Goal: Task Accomplishment & Management: Complete application form

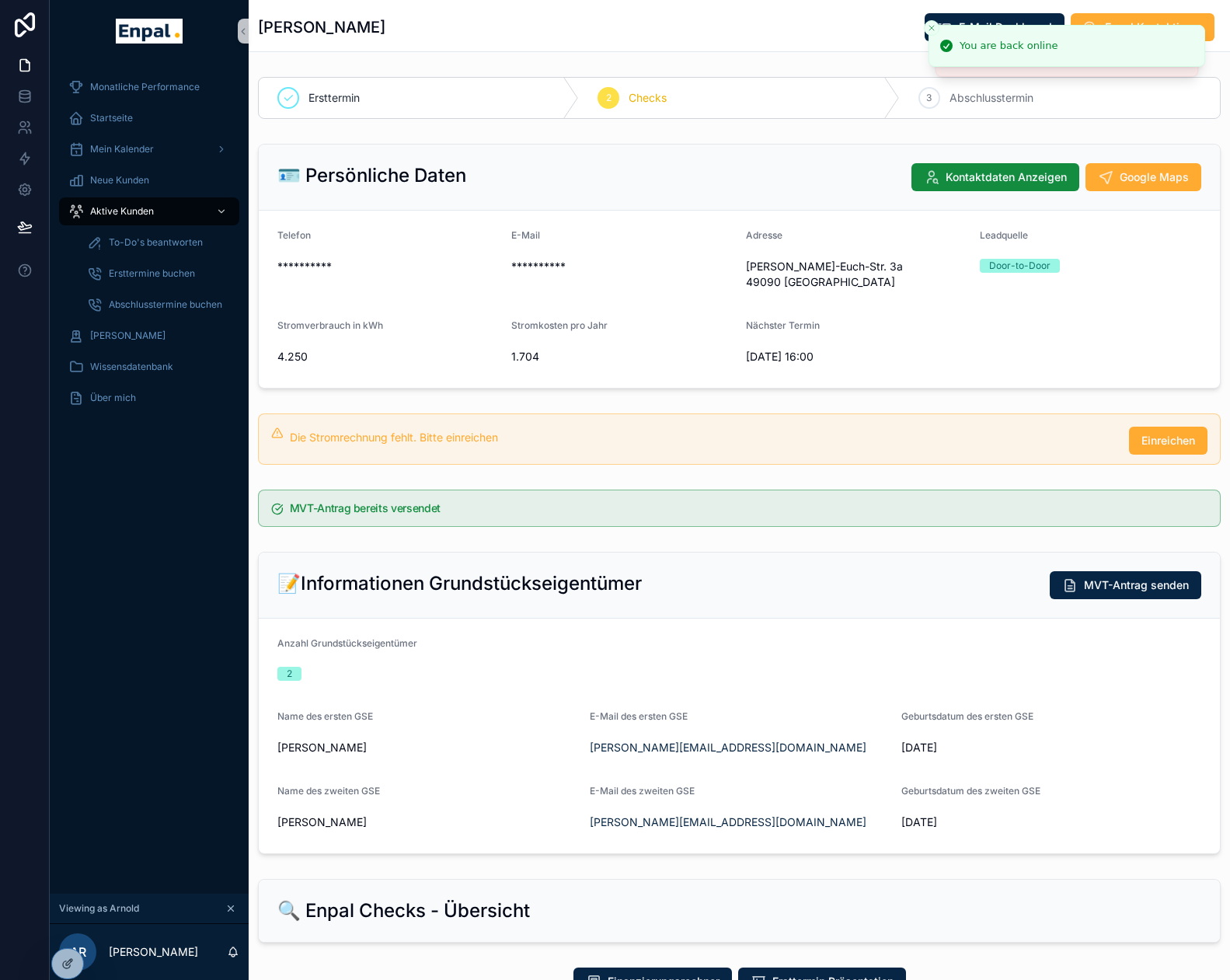
scroll to position [1076, 0]
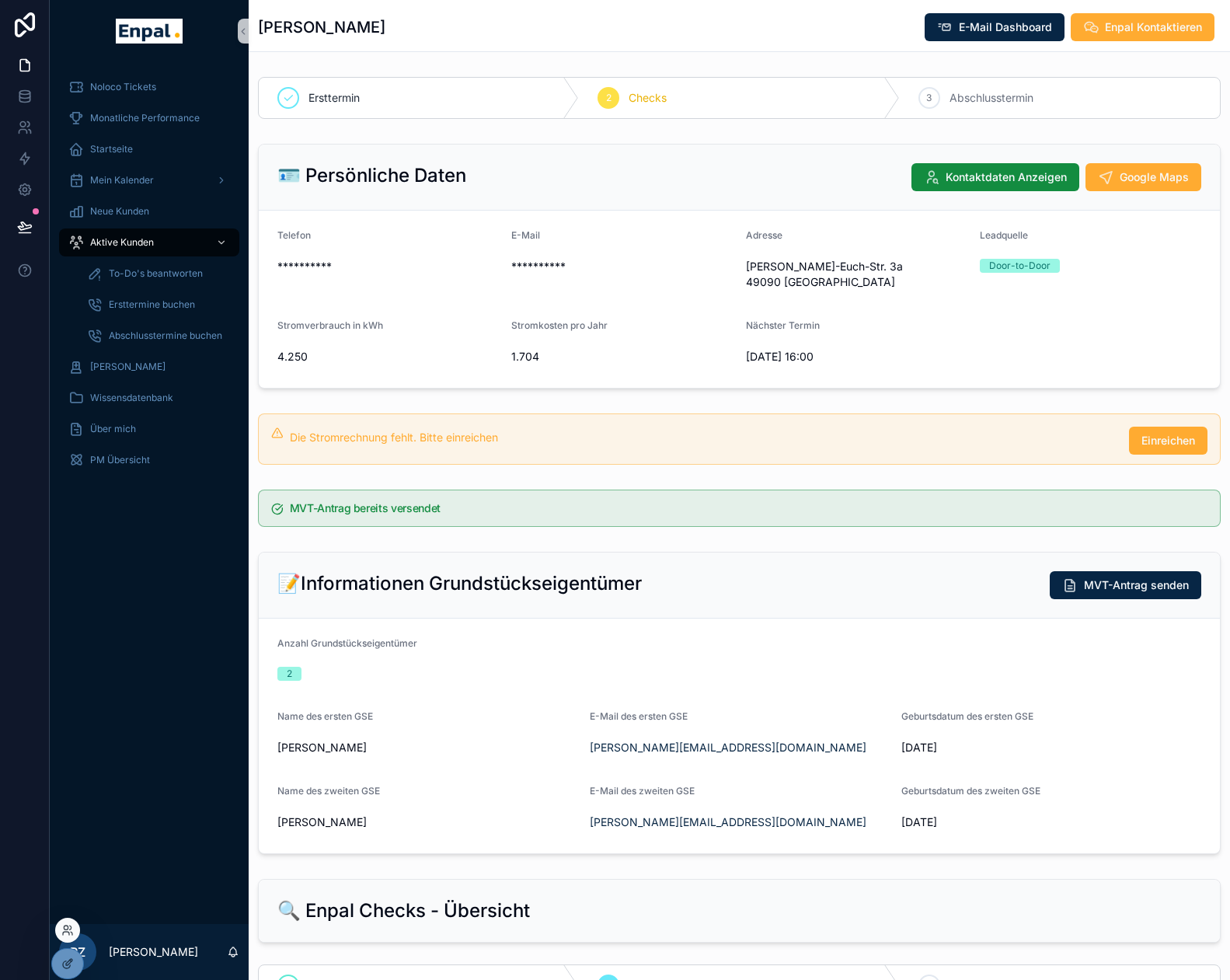
click at [60, 925] on div at bounding box center [68, 930] width 25 height 25
click at [69, 925] on icon at bounding box center [67, 930] width 12 height 12
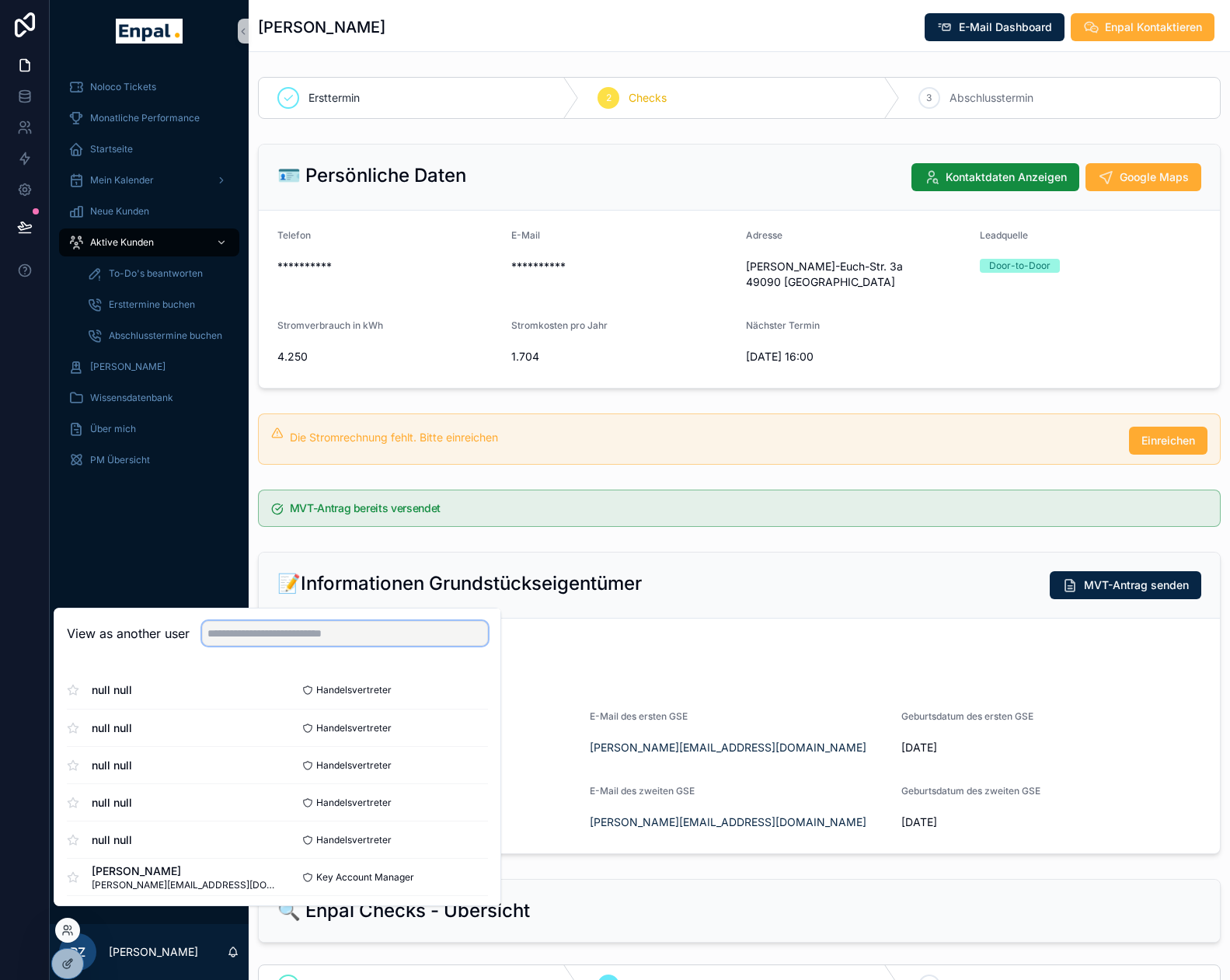
click at [221, 643] on input "text" at bounding box center [345, 633] width 286 height 25
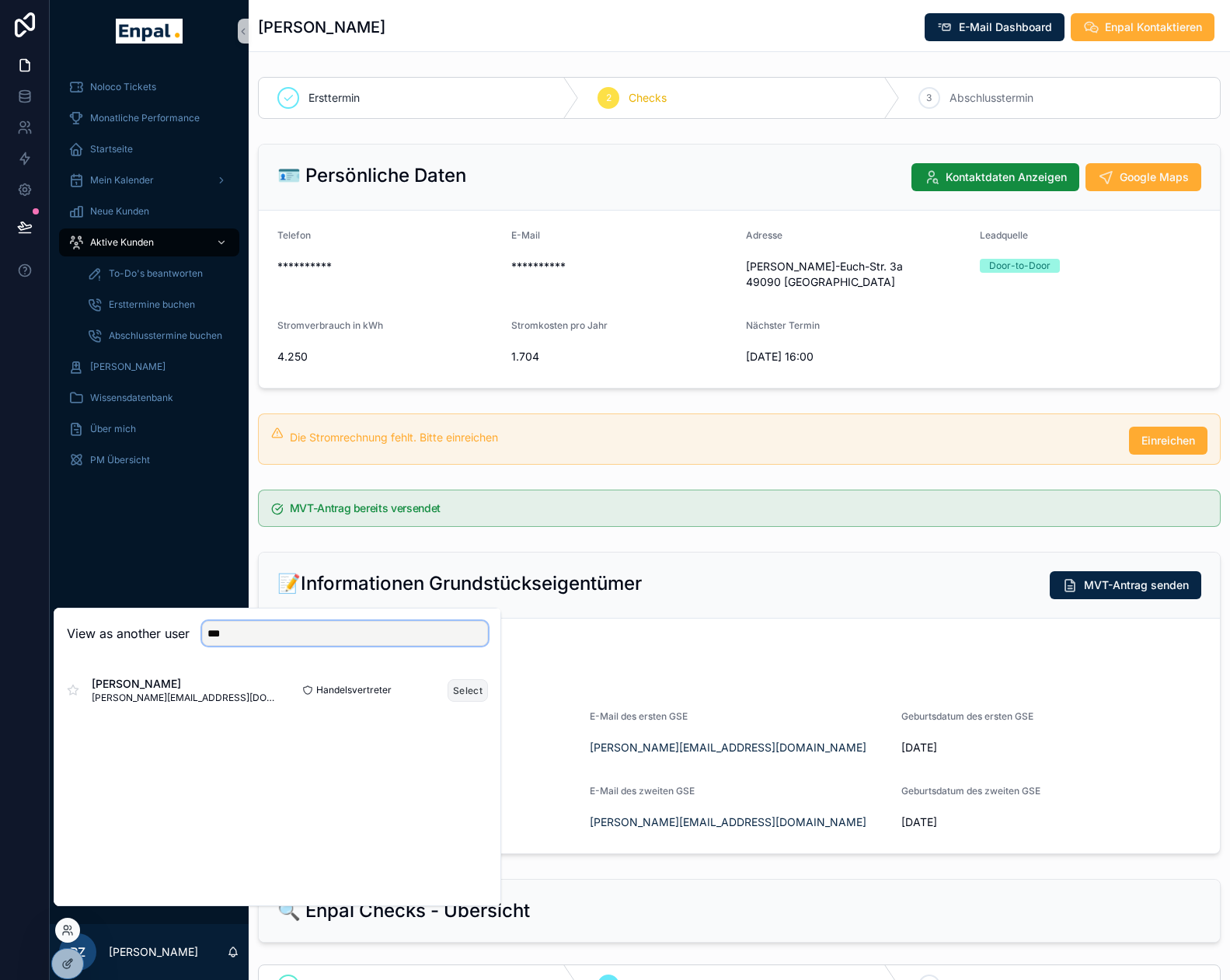
type input "***"
click at [474, 702] on button "Select" at bounding box center [468, 690] width 41 height 22
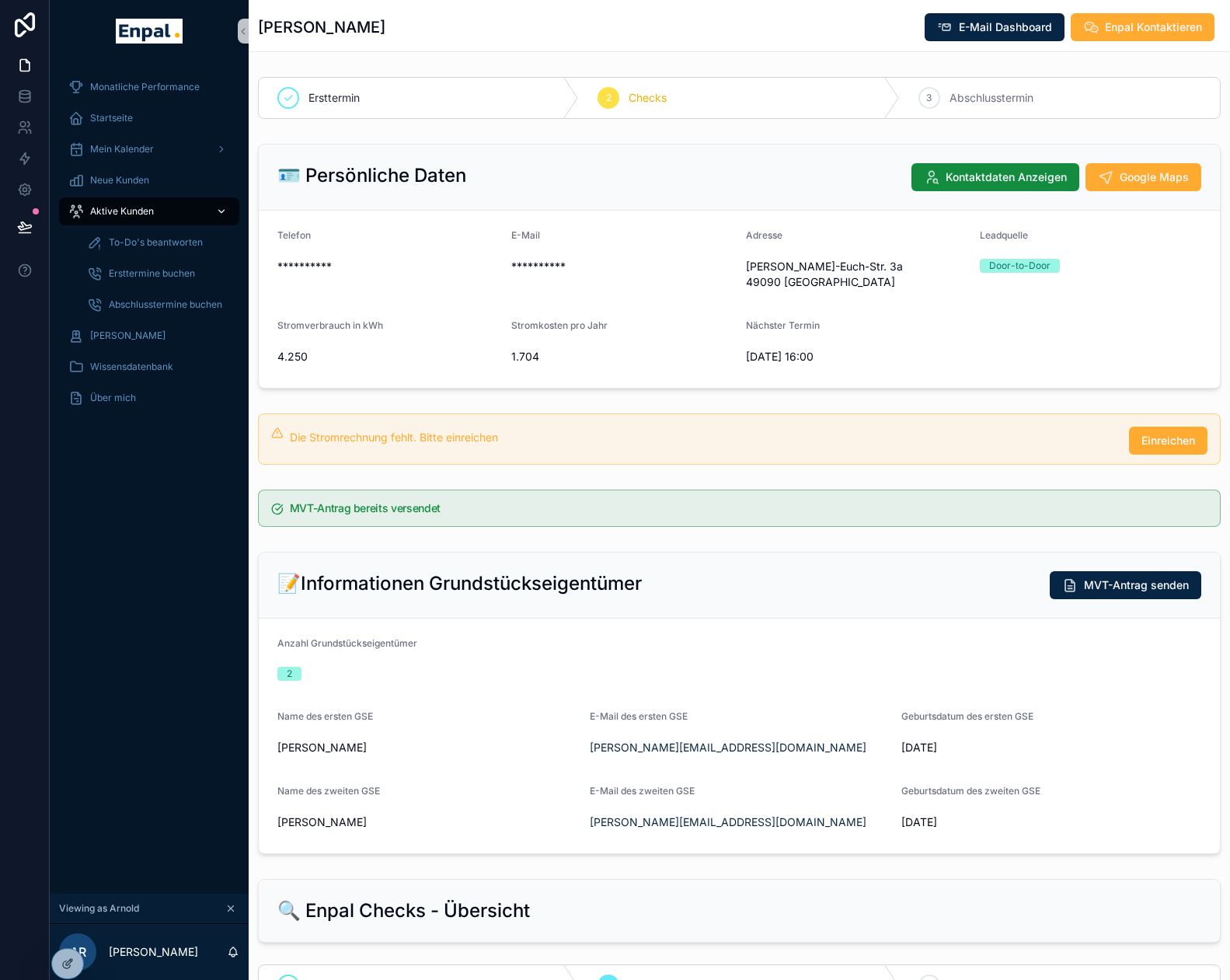
click at [132, 213] on span "Aktive Kunden" at bounding box center [122, 211] width 64 height 12
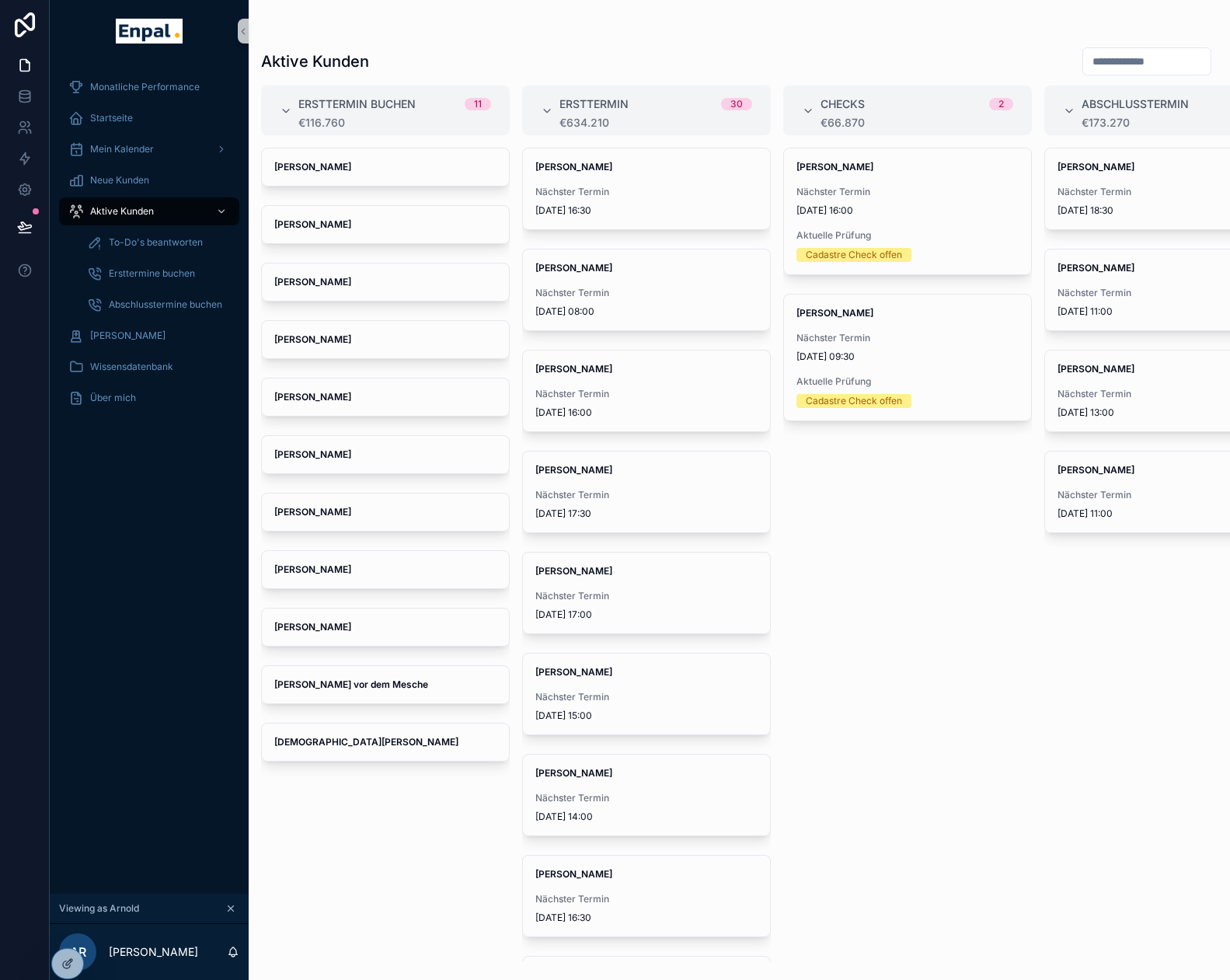
click at [1129, 60] on input "scrollable content" at bounding box center [1147, 61] width 127 height 21
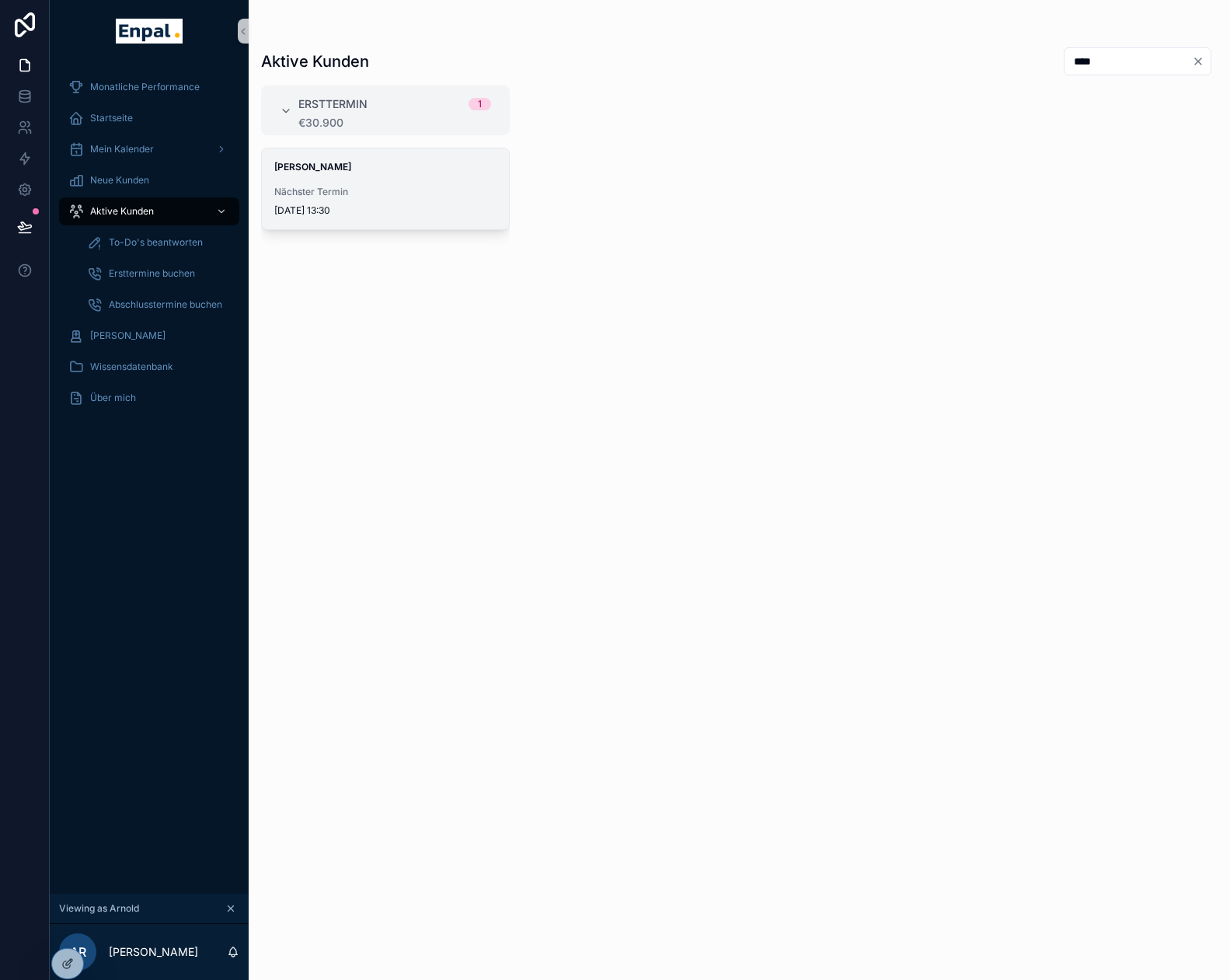
type input "****"
click at [359, 178] on div "[PERSON_NAME] Nächster Termin [DATE] 13:30" at bounding box center [385, 189] width 247 height 81
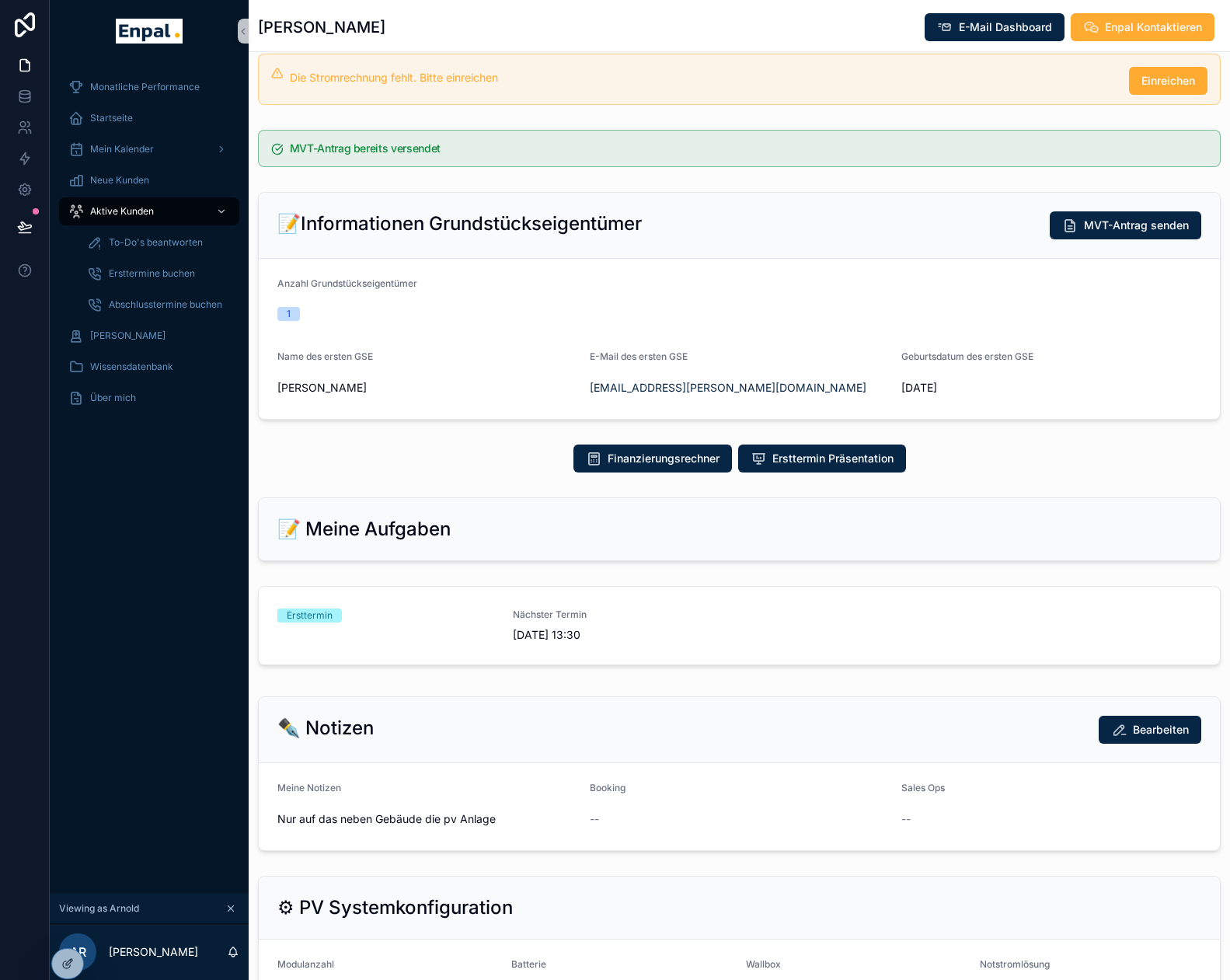
scroll to position [336, 0]
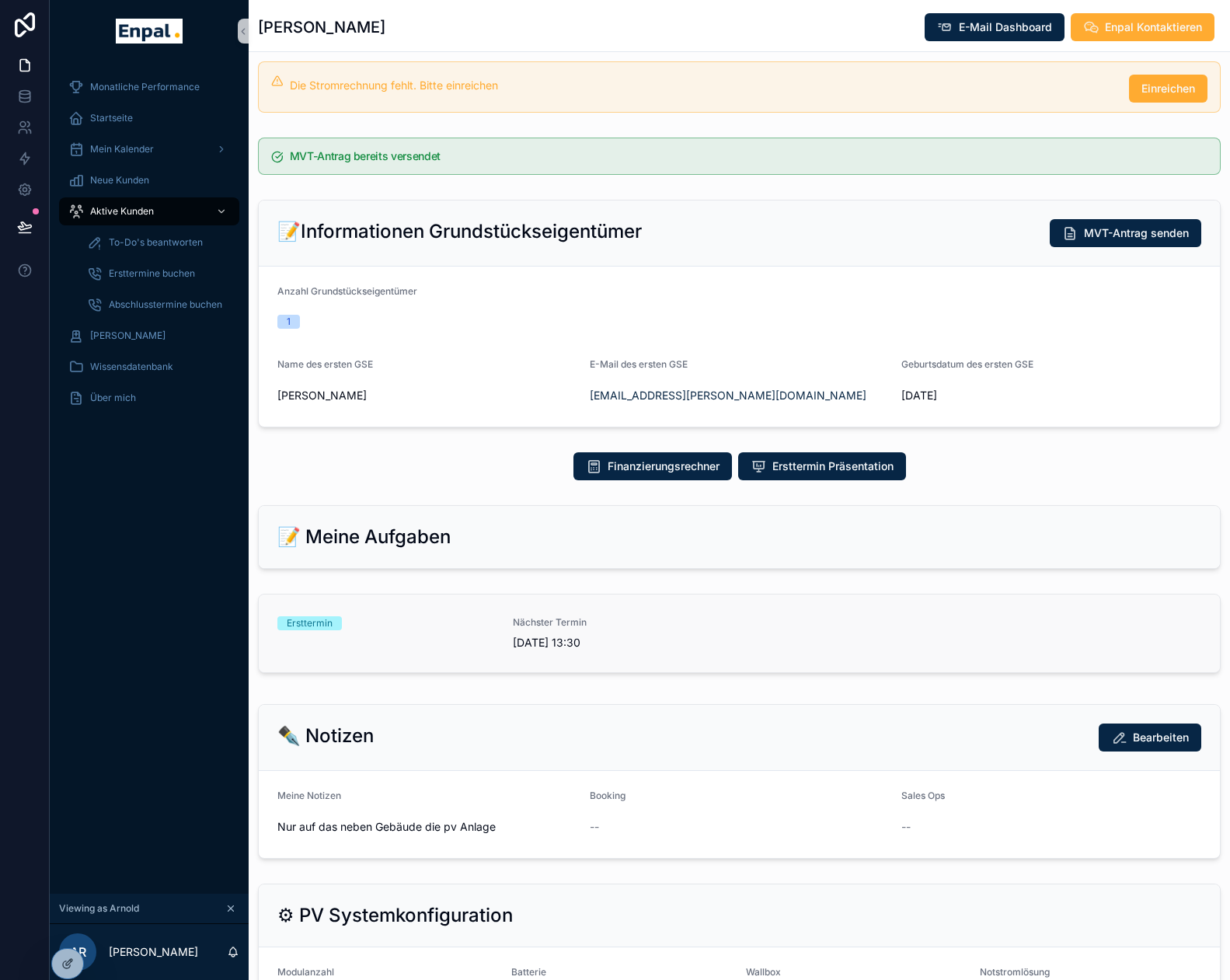
click at [473, 650] on div "Ersttermin" at bounding box center [386, 633] width 217 height 34
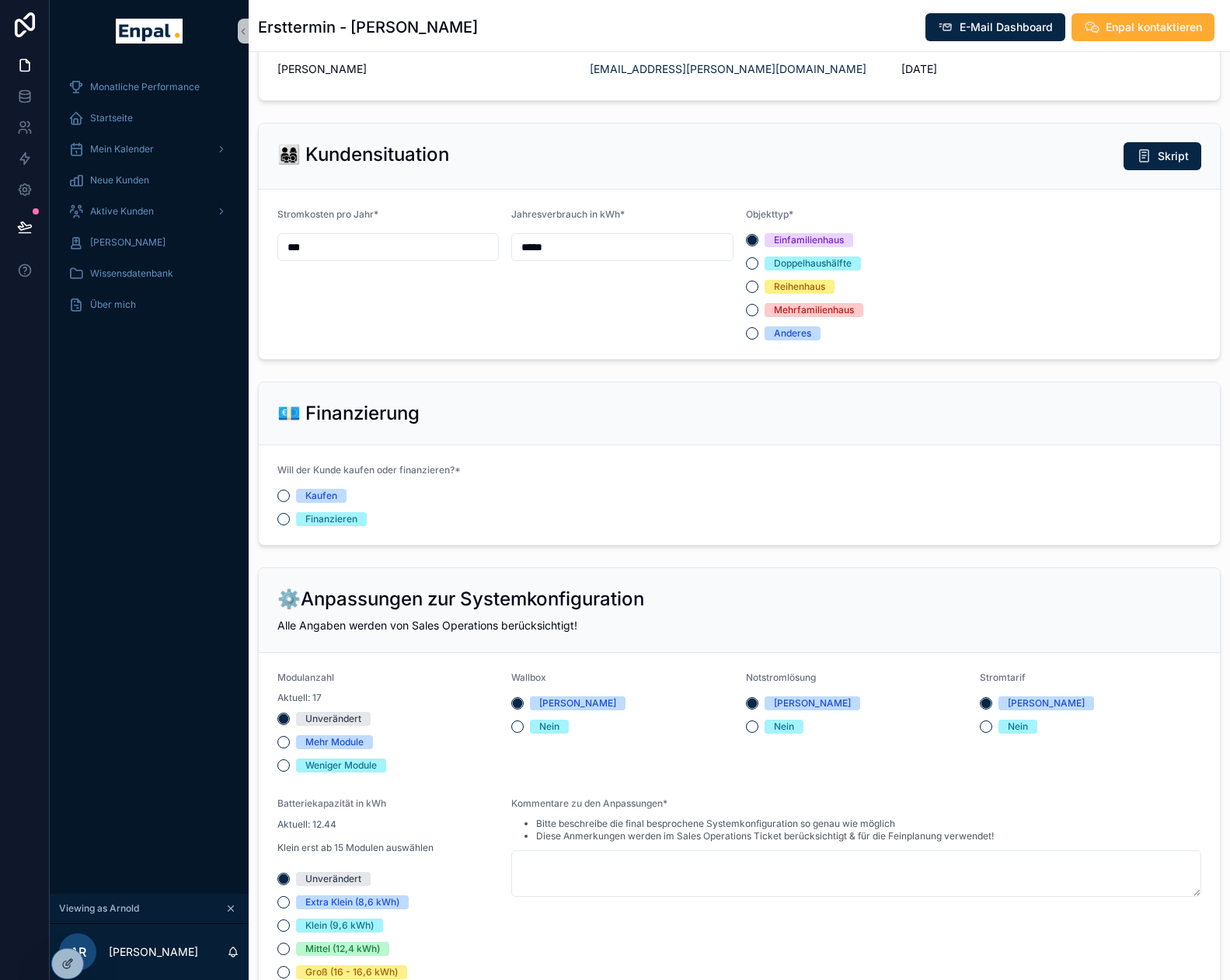
scroll to position [854, 0]
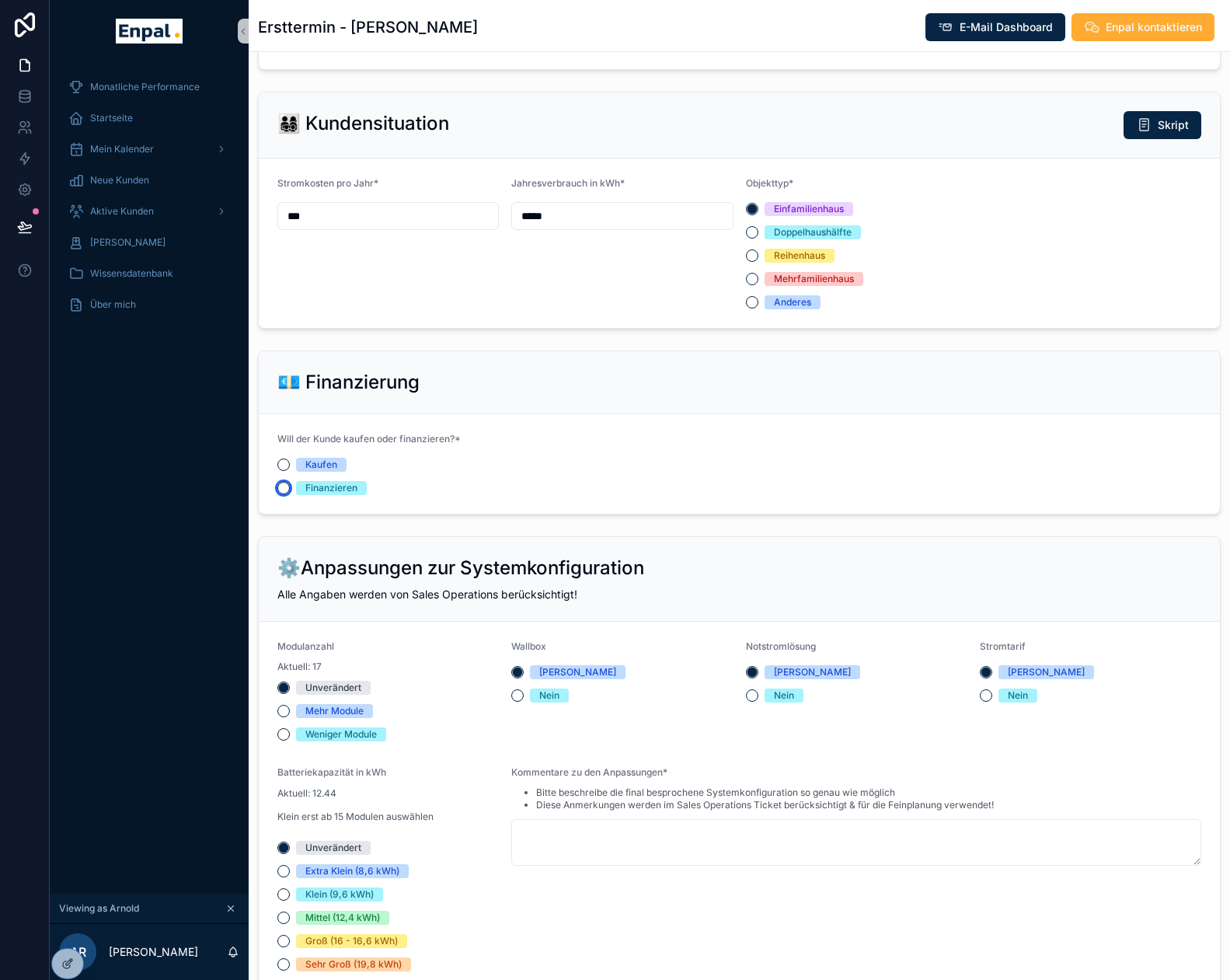
click at [282, 494] on button "Finanzieren" at bounding box center [284, 488] width 12 height 12
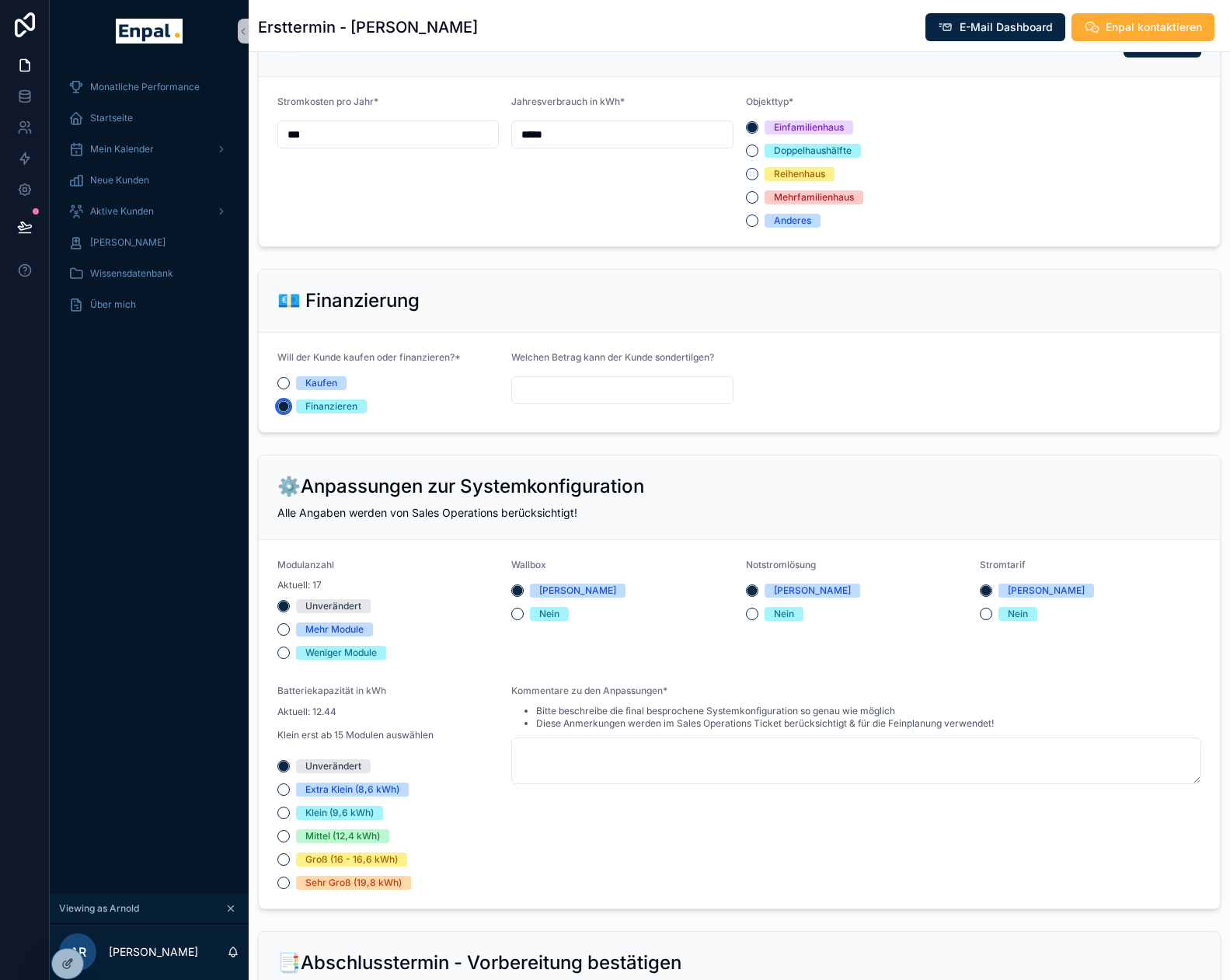
scroll to position [1087, 0]
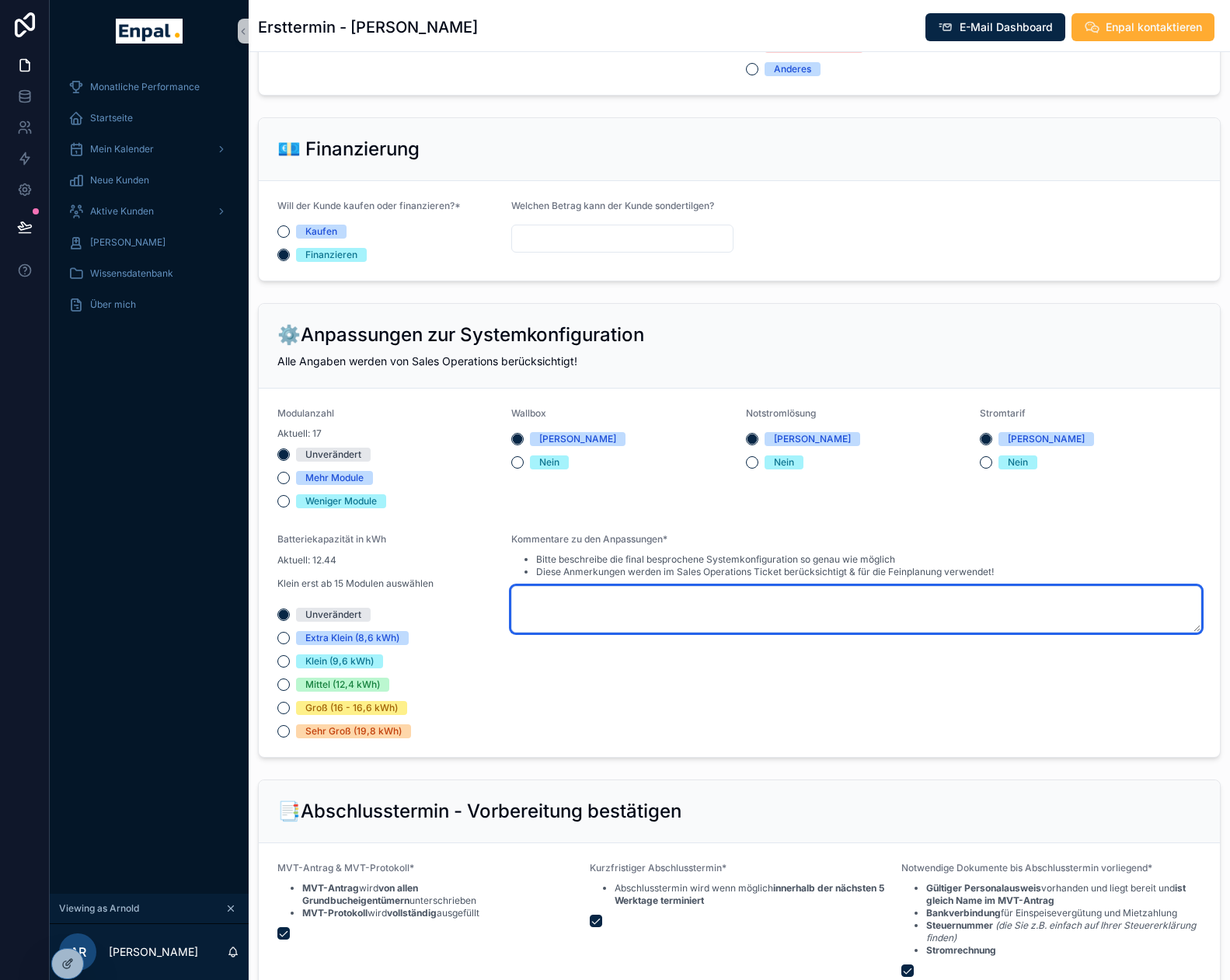
click at [557, 617] on textarea "scrollable content" at bounding box center [856, 609] width 690 height 46
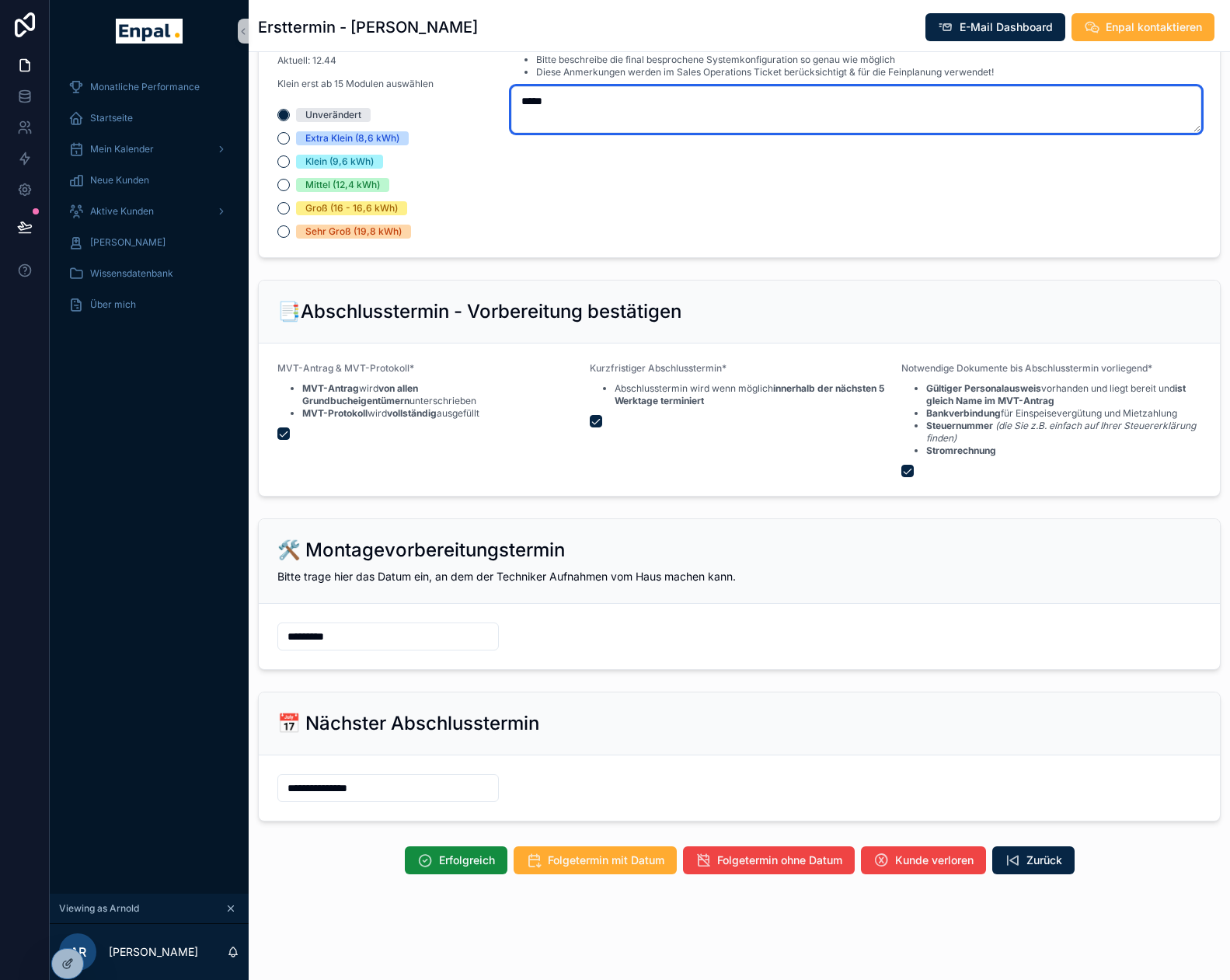
scroll to position [1591, 0]
type textarea "*****"
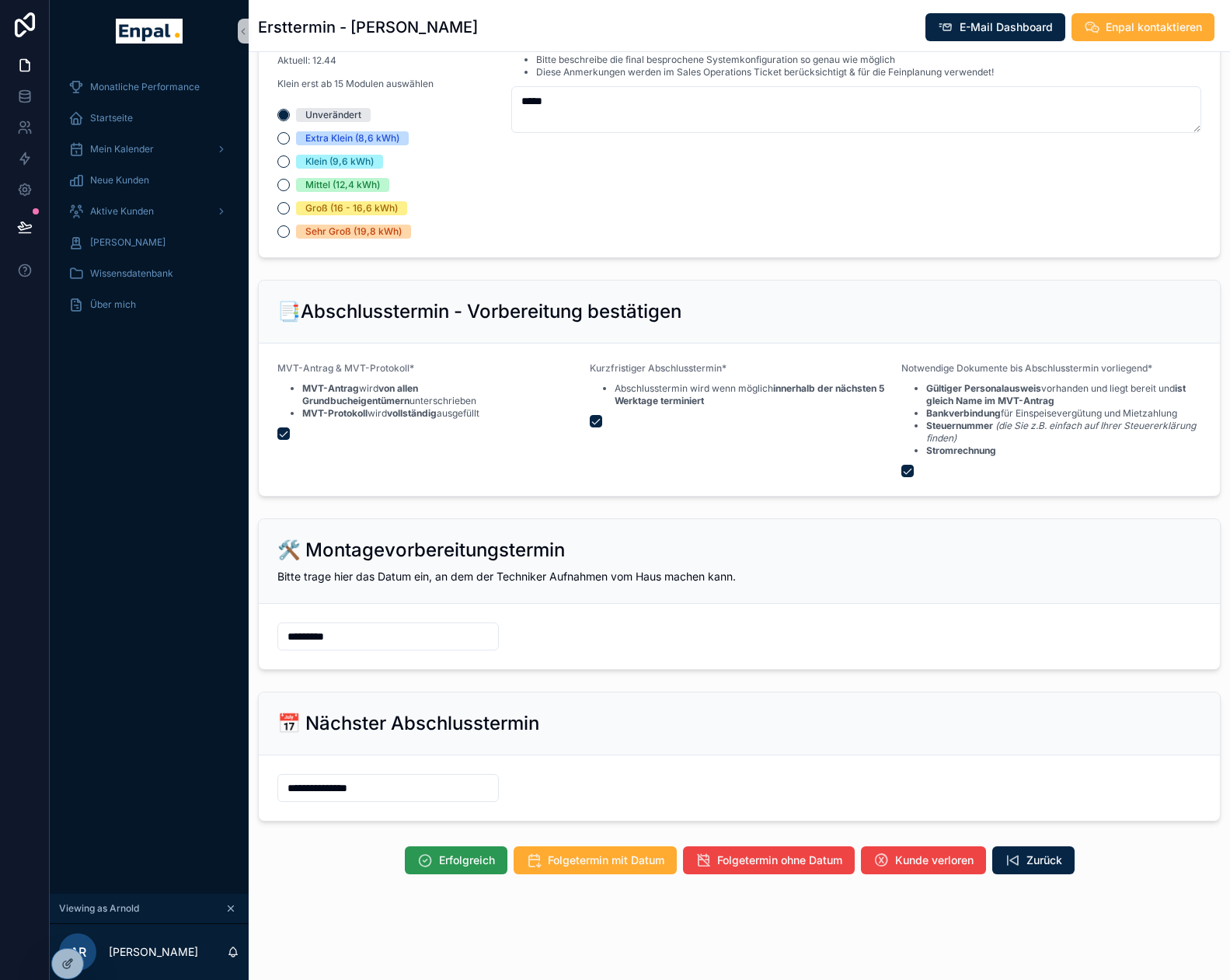
click at [439, 868] on span "Erfolgreich" at bounding box center [467, 859] width 56 height 16
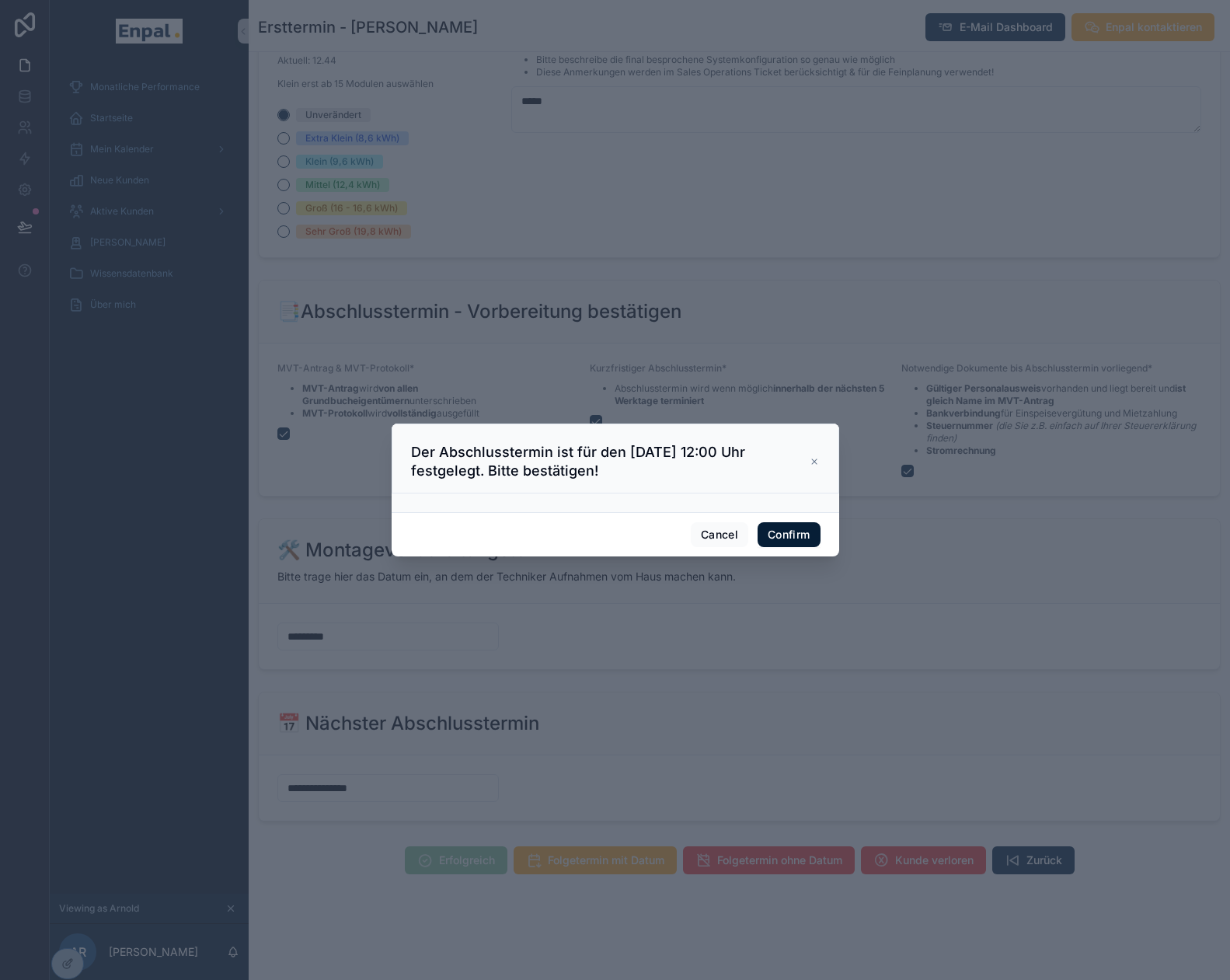
click at [784, 541] on button "Confirm" at bounding box center [789, 535] width 62 height 25
